Goal: Information Seeking & Learning: Check status

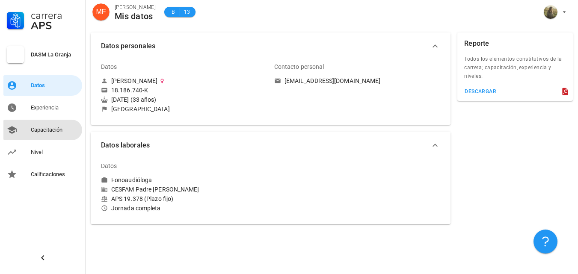
click at [42, 134] on div "Capacitación" at bounding box center [55, 130] width 48 height 14
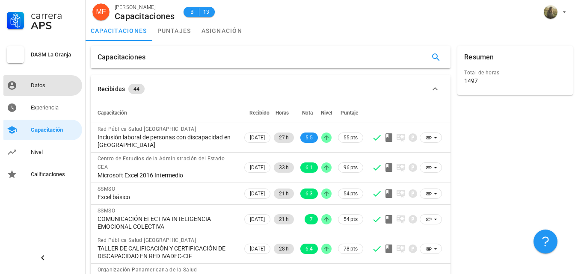
click at [56, 90] on div "Datos" at bounding box center [55, 86] width 48 height 14
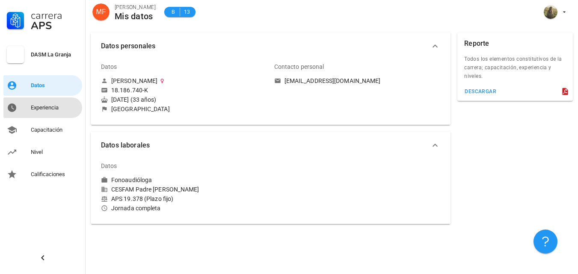
click at [52, 112] on div "Experiencia" at bounding box center [55, 108] width 48 height 14
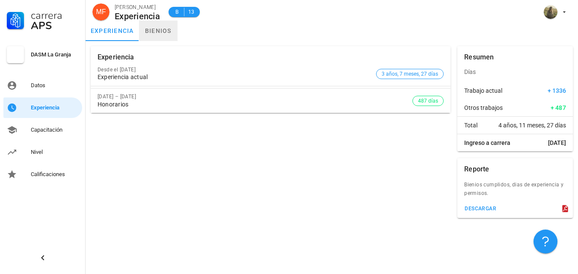
click at [148, 34] on link "bienios" at bounding box center [158, 31] width 39 height 21
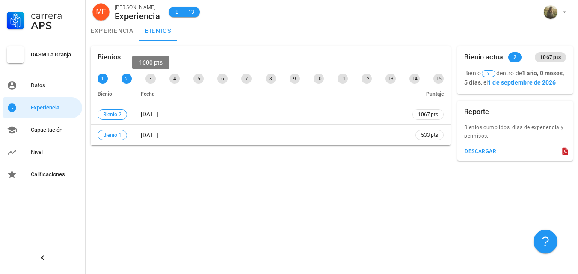
click at [150, 79] on div "3" at bounding box center [151, 79] width 10 height 10
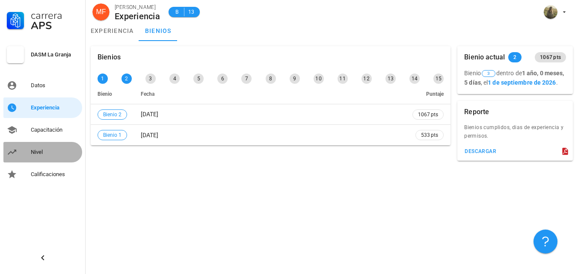
click at [38, 157] on div "Nivel" at bounding box center [55, 153] width 48 height 14
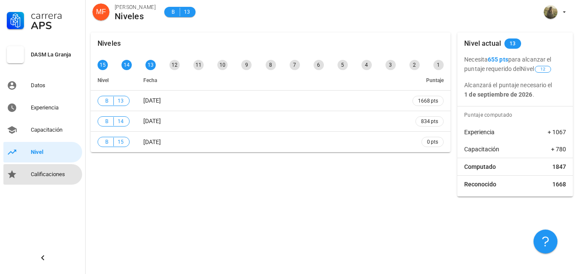
click at [68, 175] on div "Calificaciones" at bounding box center [55, 174] width 48 height 7
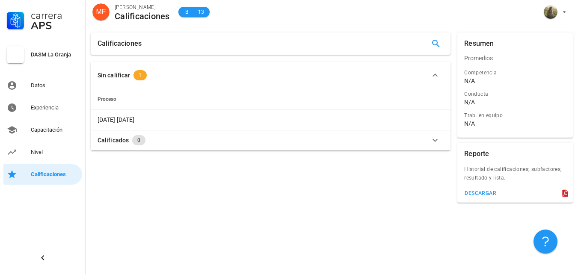
click at [440, 141] on icon "button" at bounding box center [435, 140] width 10 height 10
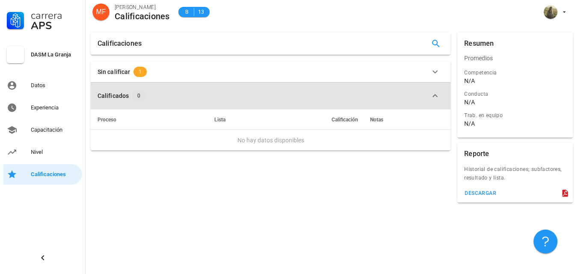
click at [445, 105] on button "Calificados 0" at bounding box center [271, 95] width 360 height 27
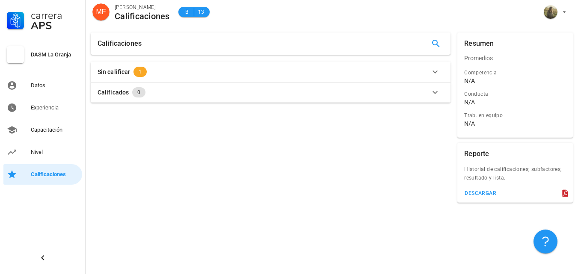
click at [437, 76] on icon "button" at bounding box center [435, 72] width 10 height 10
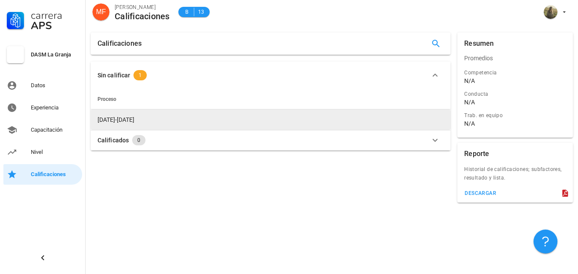
click at [112, 121] on span "[DATE]-[DATE]" at bounding box center [116, 119] width 37 height 7
